Goal: Book appointment/travel/reservation

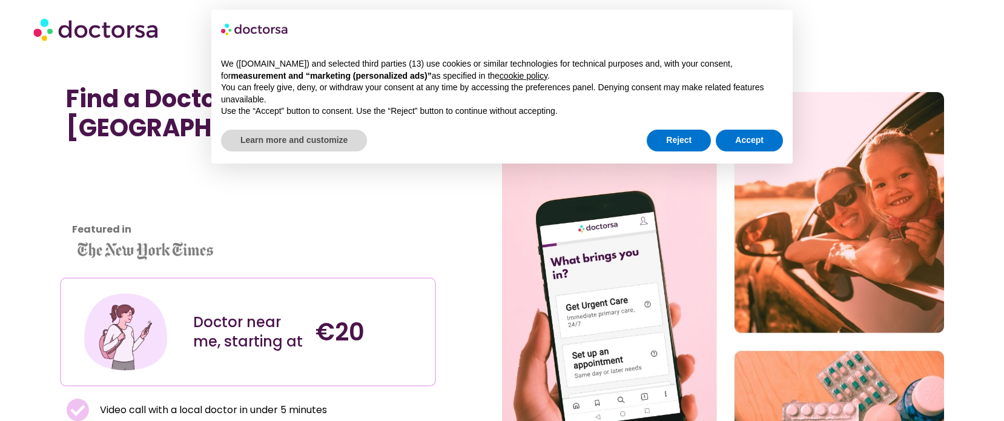
click at [472, 203] on div "Find a Doctor Near Me in [GEOGRAPHIC_DATA] Featured in Doctor near me, starting…" at bounding box center [281, 342] width 442 height 528
click at [700, 138] on button "Reject" at bounding box center [679, 141] width 64 height 22
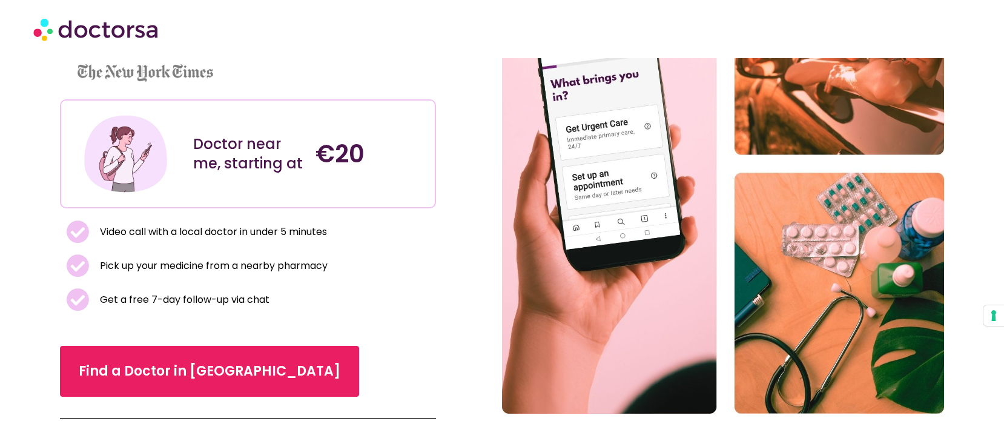
scroll to position [163, 0]
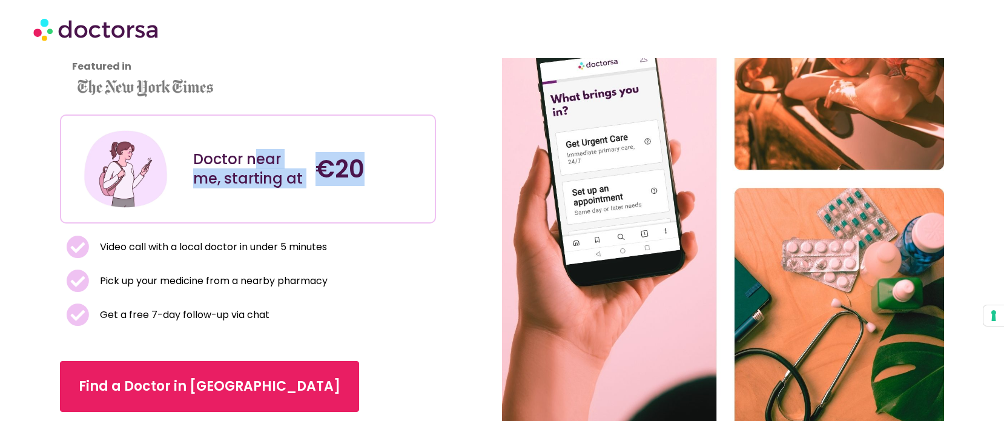
drag, startPoint x: 252, startPoint y: 156, endPoint x: 368, endPoint y: 182, distance: 118.6
click at [368, 182] on div "Doctor near me, starting at €20" at bounding box center [247, 169] width 367 height 101
click at [368, 182] on h4 "€20" at bounding box center [371, 168] width 110 height 29
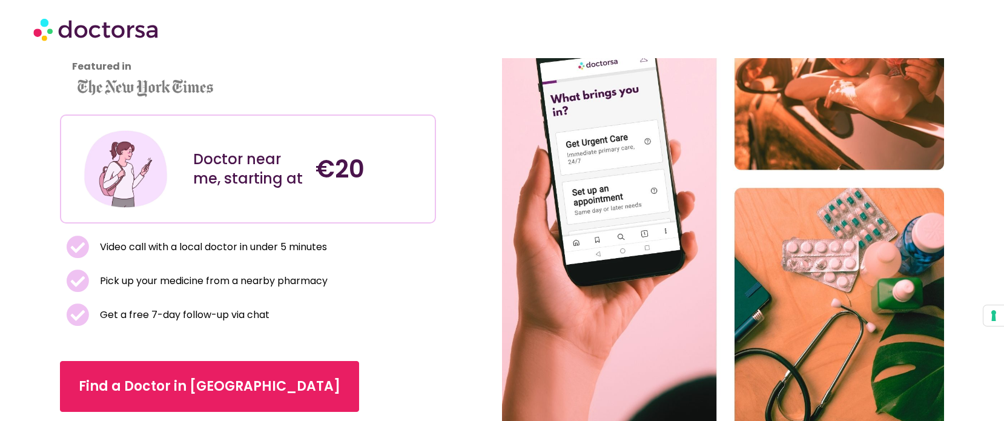
click at [396, 282] on li "Pick up your medicine from a nearby pharmacy" at bounding box center [247, 284] width 363 height 28
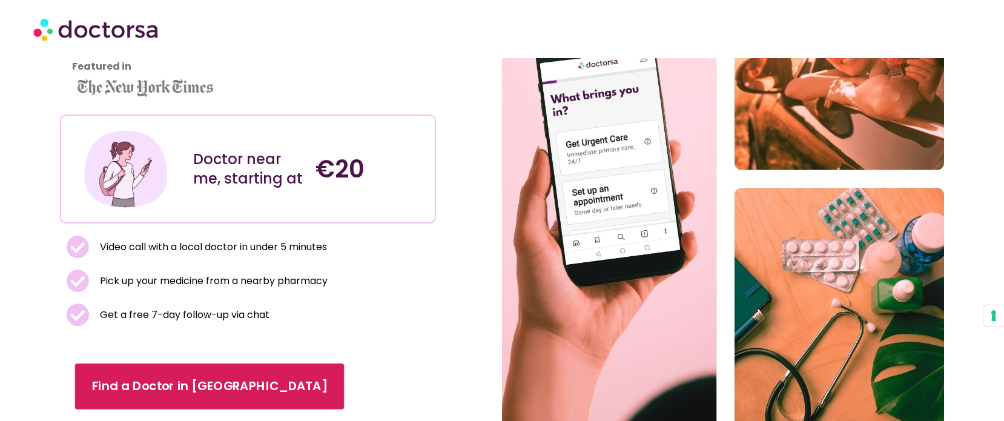
click at [183, 388] on span "Find a Doctor in [GEOGRAPHIC_DATA]" at bounding box center [210, 387] width 236 height 18
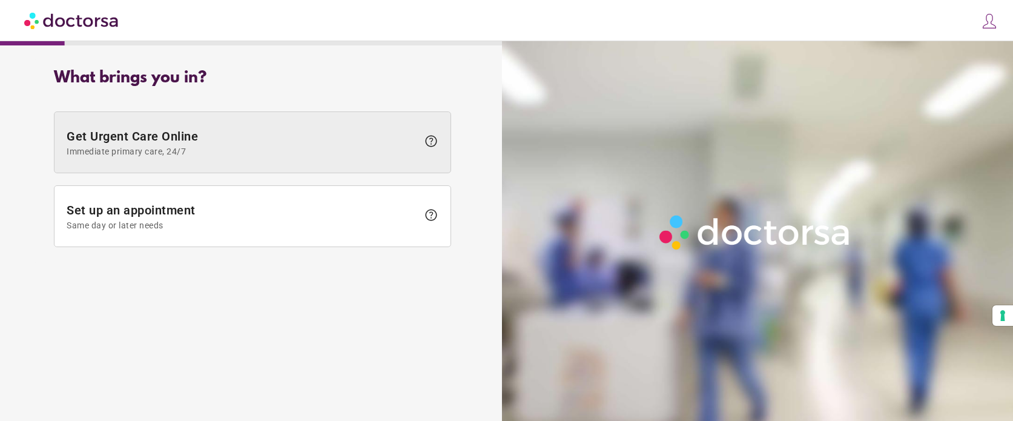
click at [376, 145] on span "Get Urgent Care Online Immediate primary care, 24/7" at bounding box center [242, 142] width 351 height 27
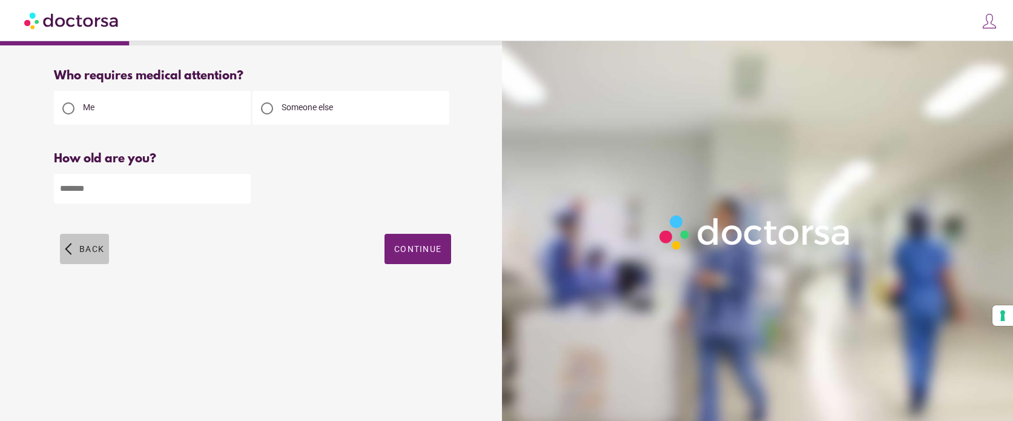
click at [91, 245] on span "Back" at bounding box center [91, 249] width 25 height 10
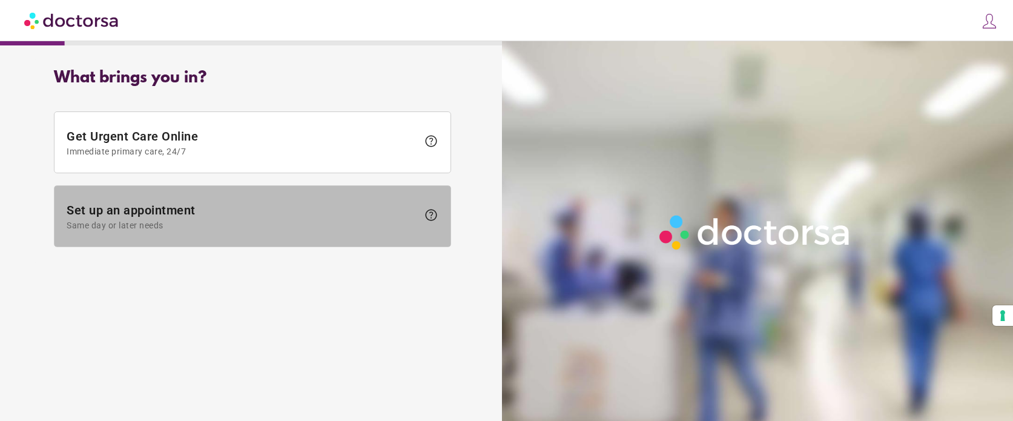
click at [299, 213] on span "Set up an appointment Same day or later needs" at bounding box center [242, 216] width 351 height 27
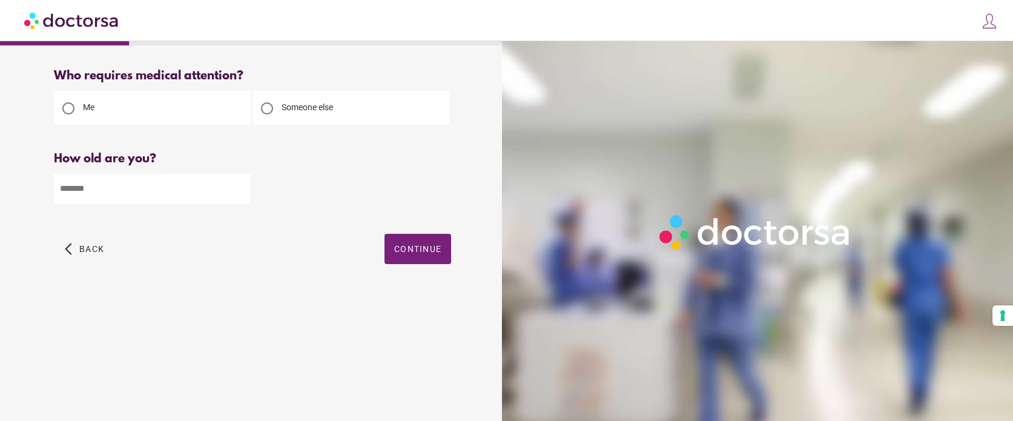
click at [276, 105] on div at bounding box center [267, 108] width 24 height 24
click at [141, 184] on input "number" at bounding box center [152, 189] width 197 height 30
type input "**"
click at [434, 246] on span "Continue" at bounding box center [417, 249] width 47 height 10
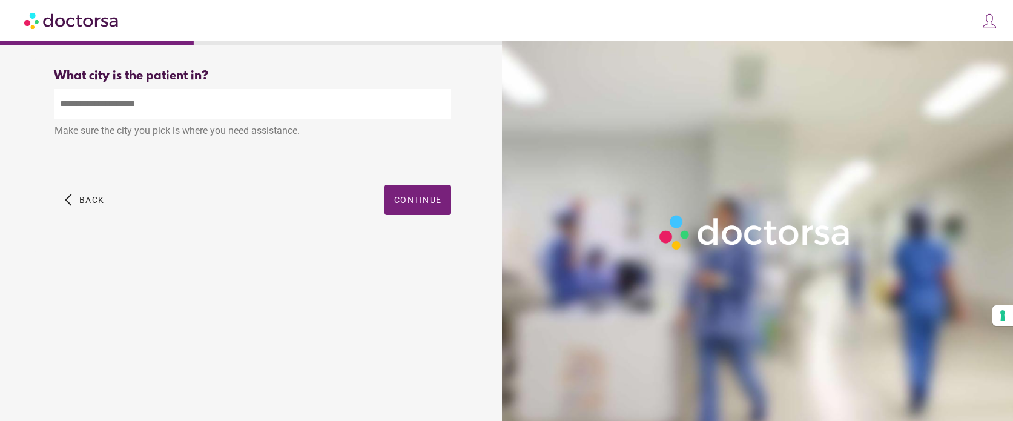
click at [142, 109] on input "text" at bounding box center [252, 104] width 397 height 30
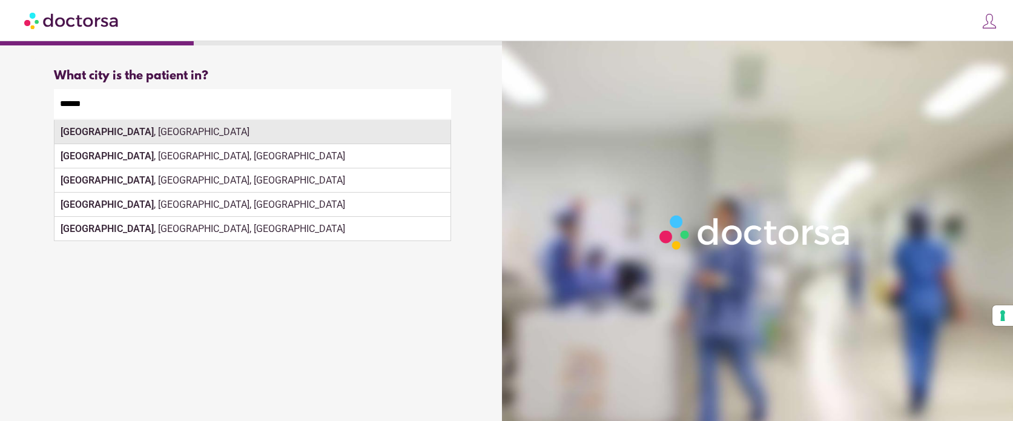
click at [233, 134] on div "Berlin , Germany" at bounding box center [253, 132] width 396 height 24
type input "**********"
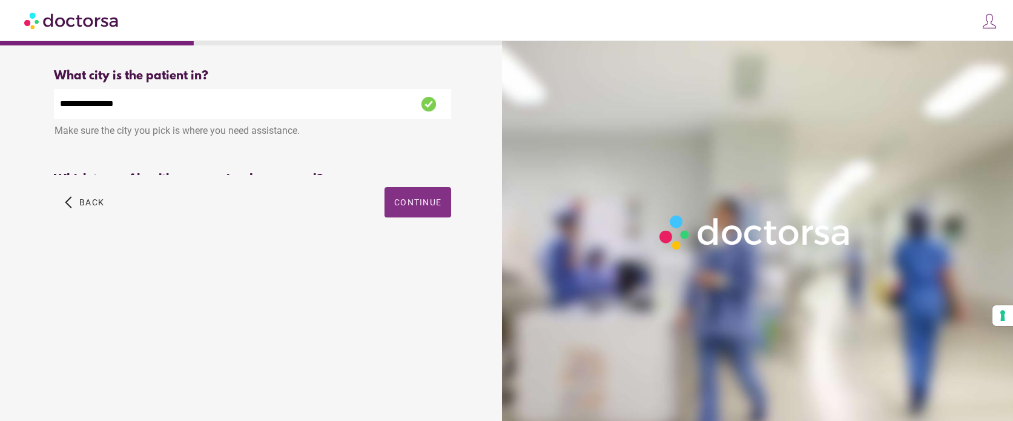
click at [418, 200] on div "**********" at bounding box center [253, 156] width 436 height 195
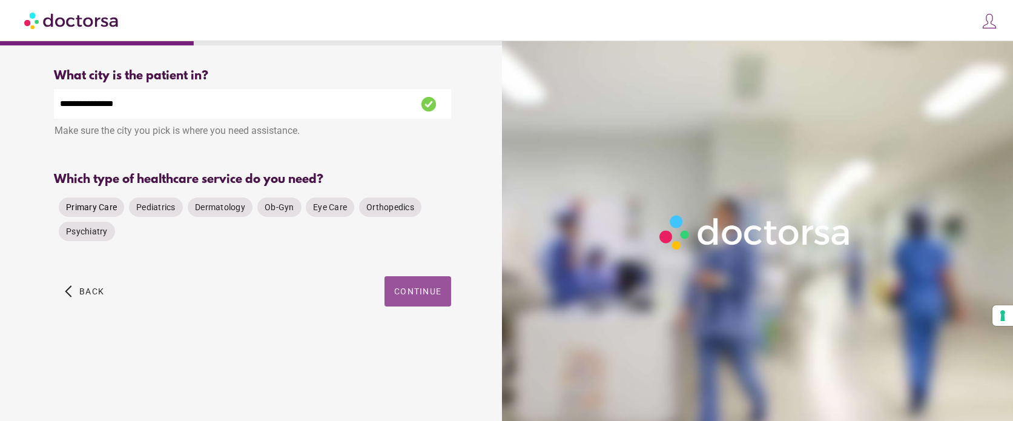
click at [93, 208] on span "Primary Care" at bounding box center [91, 207] width 51 height 10
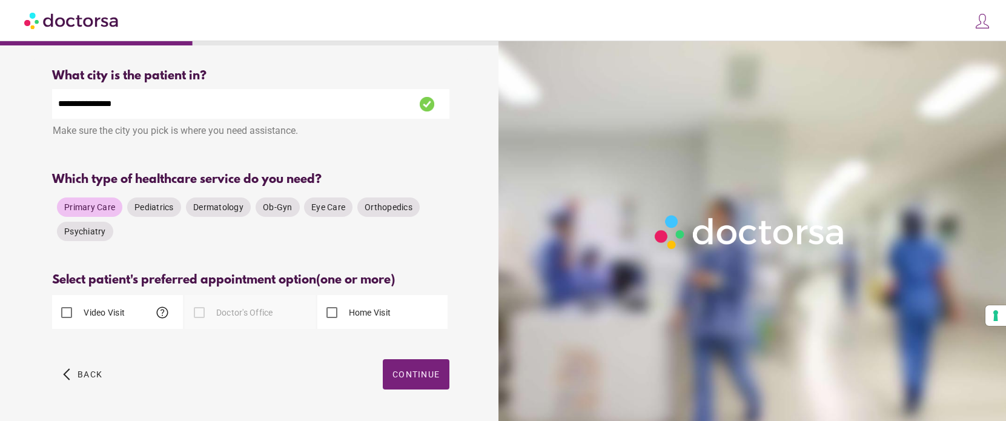
click at [206, 311] on div at bounding box center [199, 312] width 24 height 24
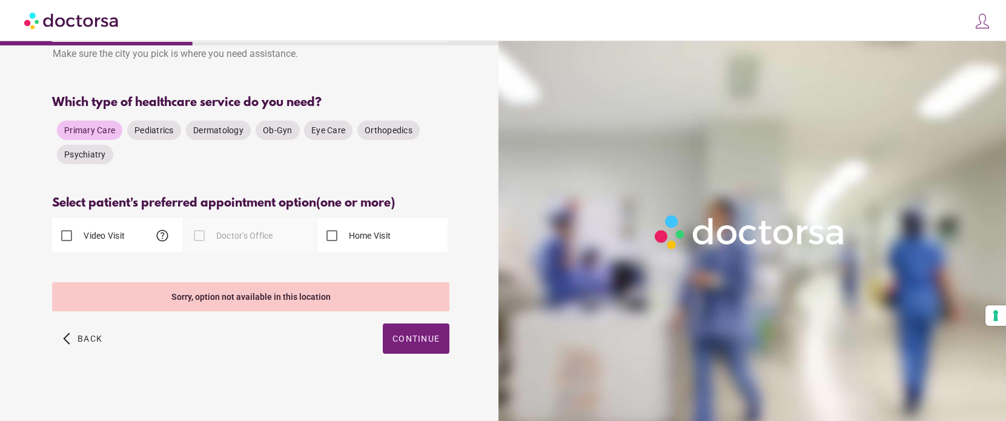
scroll to position [78, 0]
click at [85, 233] on label "Video Visit" at bounding box center [103, 236] width 44 height 12
click at [162, 236] on span "help" at bounding box center [162, 235] width 15 height 15
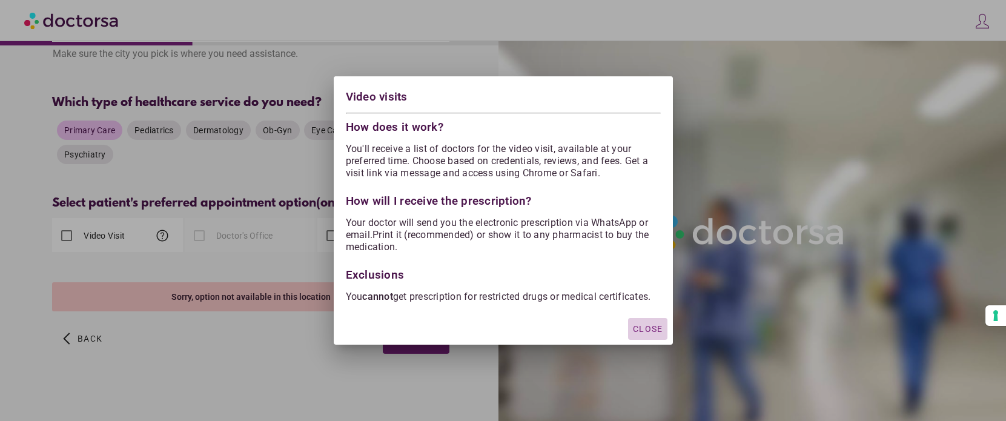
click at [649, 334] on span "Close" at bounding box center [648, 329] width 30 height 10
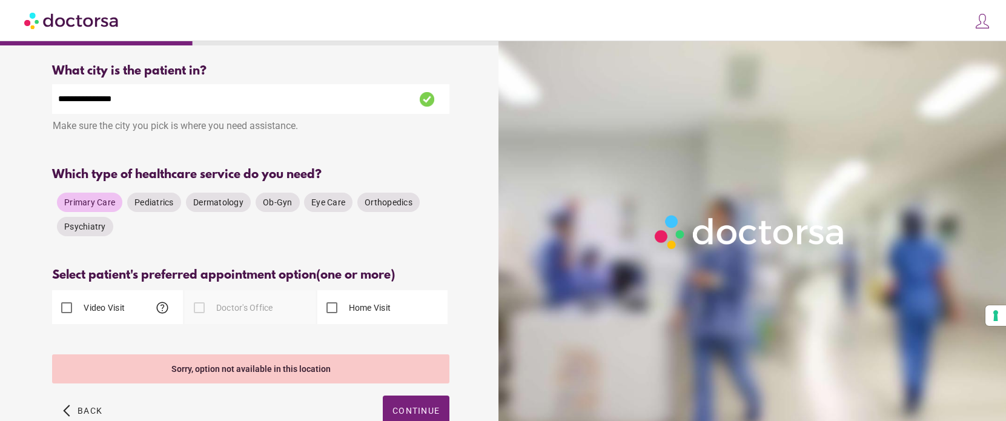
scroll to position [0, 0]
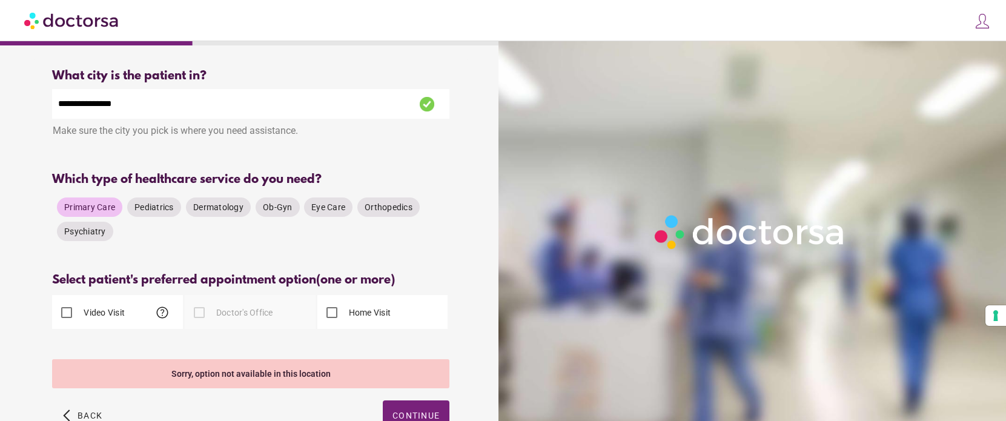
drag, startPoint x: 110, startPoint y: 171, endPoint x: 265, endPoint y: 173, distance: 155.0
click at [265, 173] on div "**********" at bounding box center [250, 131] width 397 height 84
drag, startPoint x: 101, startPoint y: 289, endPoint x: 167, endPoint y: 279, distance: 66.7
click at [167, 279] on div "Select your preferred appointment options (one or more) Select patient's prefer…" at bounding box center [250, 310] width 397 height 74
click at [167, 279] on div "Select patient's preferred appointment option (one or more)" at bounding box center [250, 280] width 397 height 14
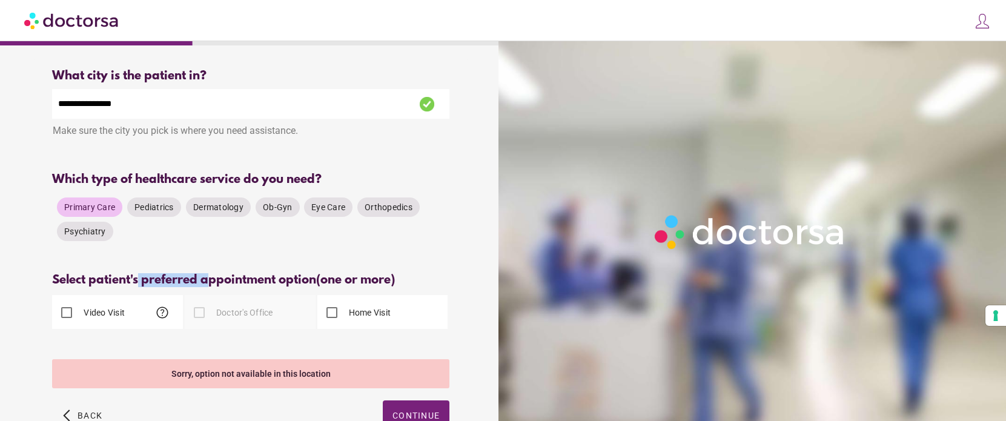
drag, startPoint x: 138, startPoint y: 282, endPoint x: 211, endPoint y: 279, distance: 73.3
click at [211, 279] on div "Select patient's preferred appointment option (one or more)" at bounding box center [250, 280] width 397 height 14
click at [240, 102] on input "**********" at bounding box center [250, 104] width 397 height 30
click at [29, 145] on div "**********" at bounding box center [251, 263] width 490 height 408
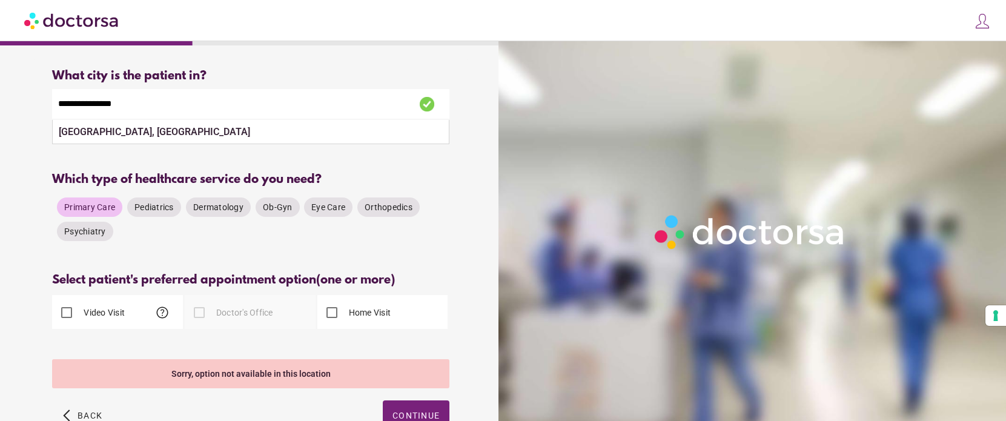
click at [474, 211] on div "**********" at bounding box center [251, 263] width 490 height 408
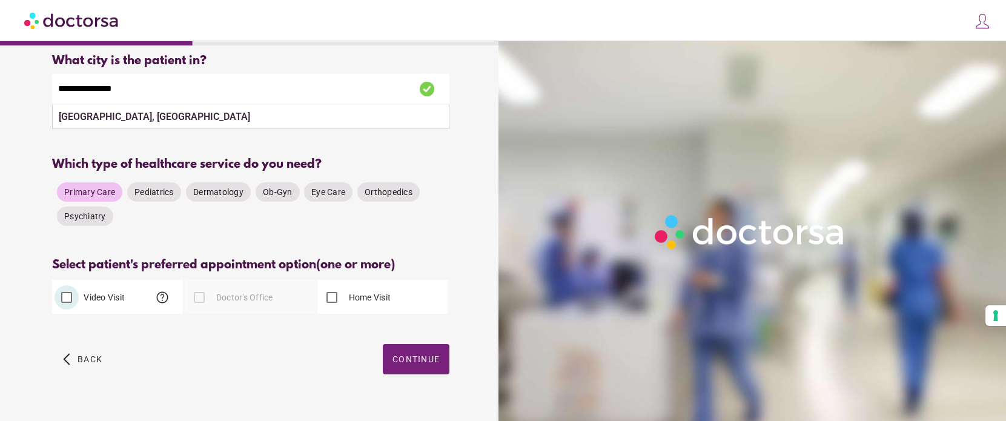
scroll to position [25, 0]
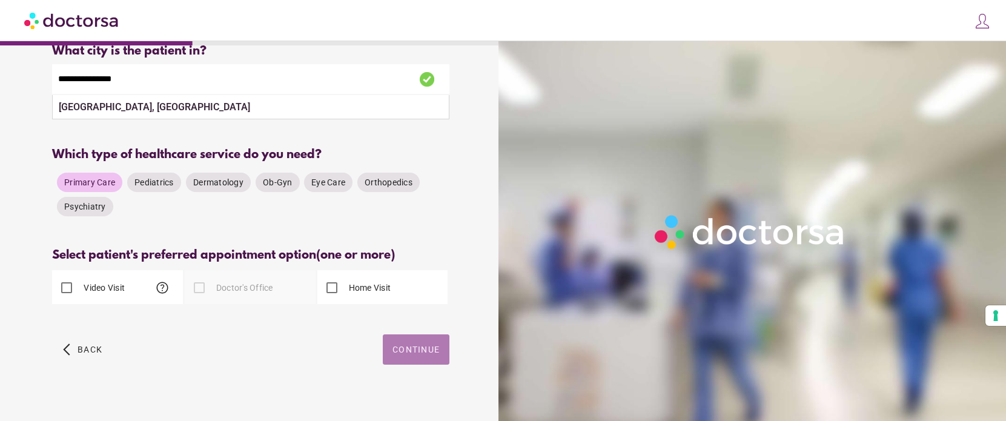
click at [404, 360] on span "button" at bounding box center [416, 349] width 67 height 30
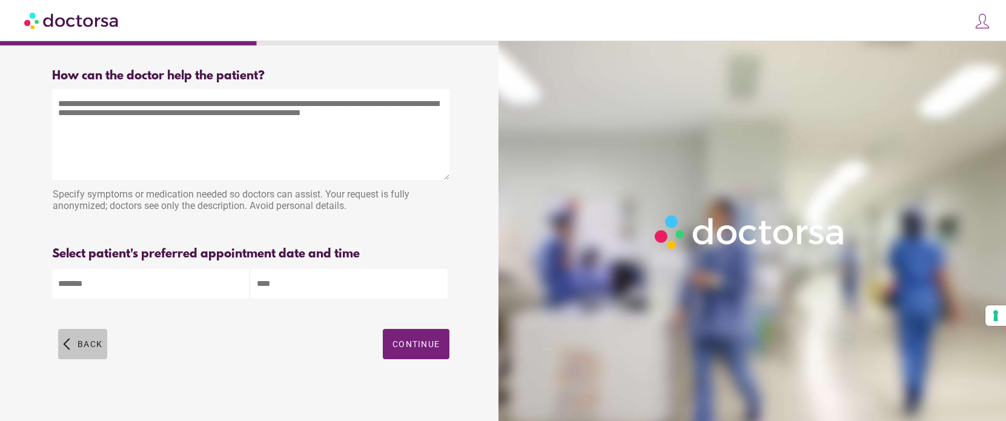
click at [71, 345] on span "button" at bounding box center [82, 344] width 49 height 30
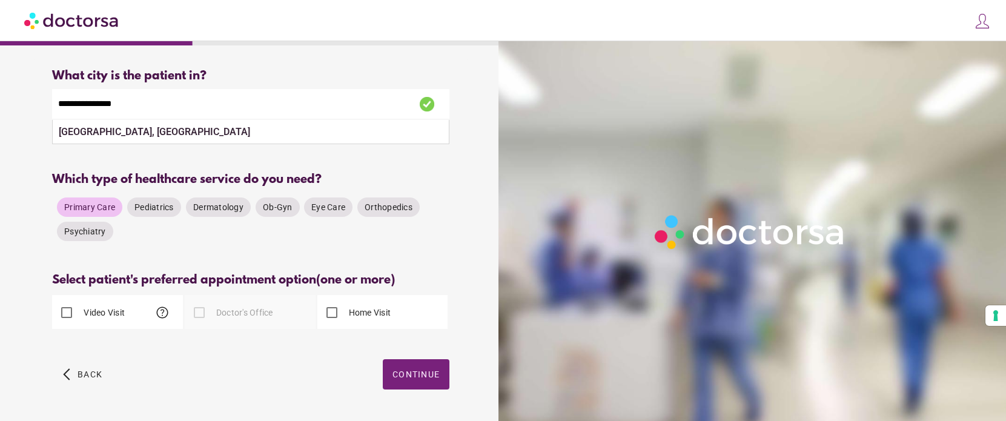
click at [71, 345] on div "Please select at least one type of appointment from the available options" at bounding box center [250, 339] width 397 height 15
